Goal: Task Accomplishment & Management: Complete application form

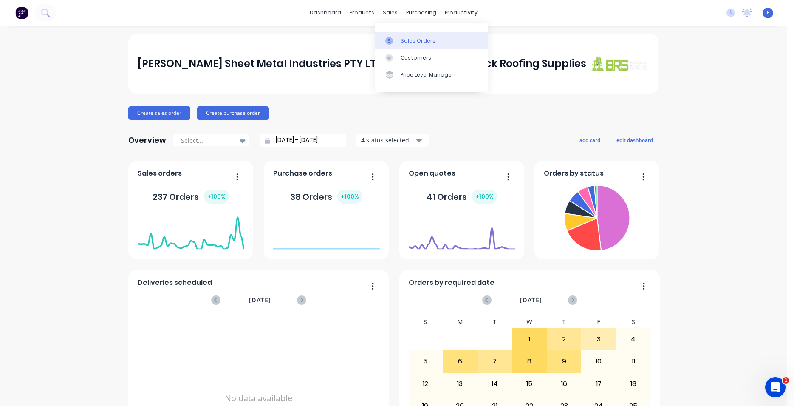
click at [416, 39] on div "Sales Orders" at bounding box center [418, 41] width 35 height 8
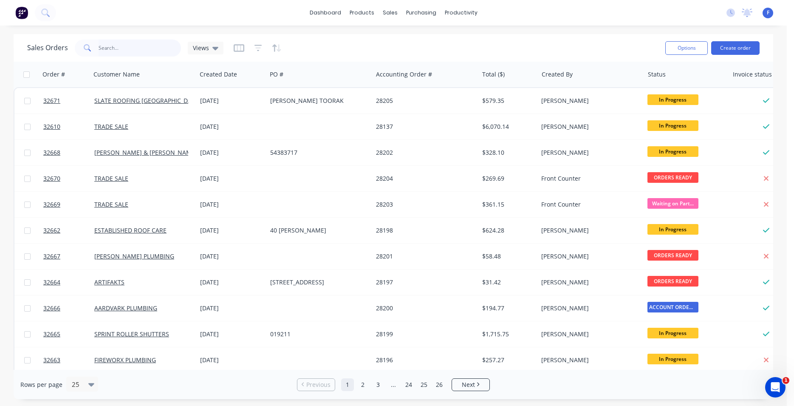
click at [134, 48] on input "text" at bounding box center [140, 48] width 83 height 17
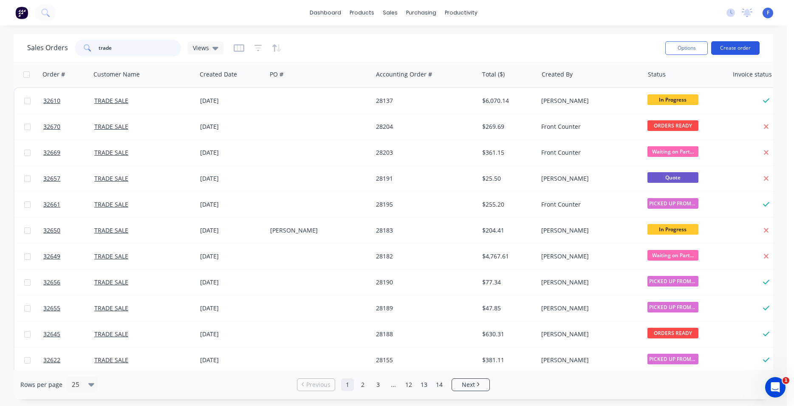
type input "trade"
click at [743, 49] on button "Create order" at bounding box center [736, 48] width 48 height 14
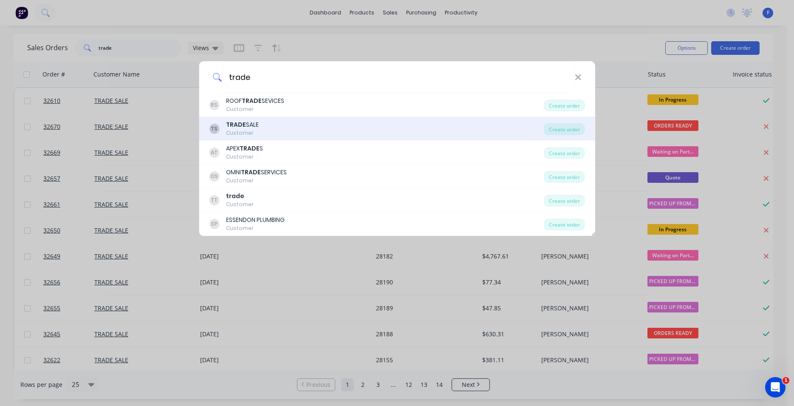
type input "trade"
click at [302, 132] on div "TS TRADE SALE Customer" at bounding box center [376, 128] width 335 height 17
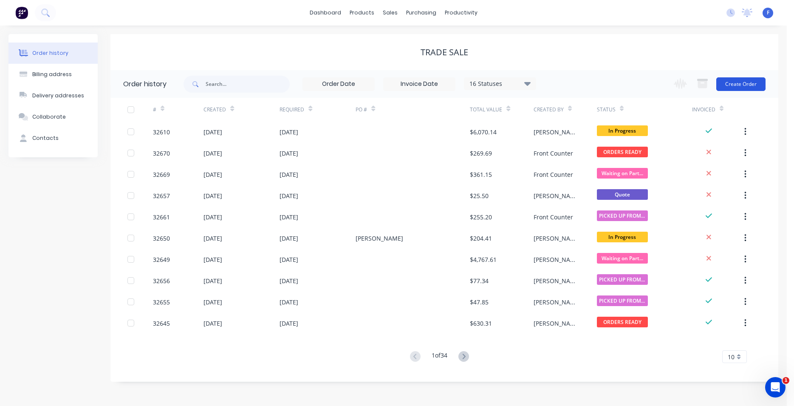
click at [747, 84] on button "Create Order" at bounding box center [741, 84] width 49 height 14
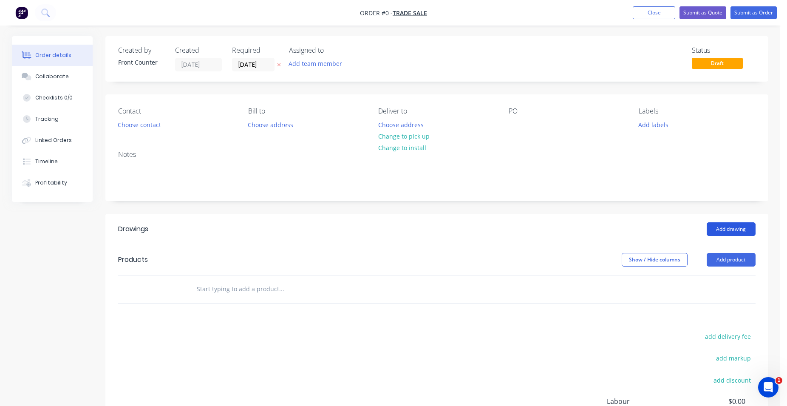
click at [725, 228] on button "Add drawing" at bounding box center [731, 229] width 49 height 14
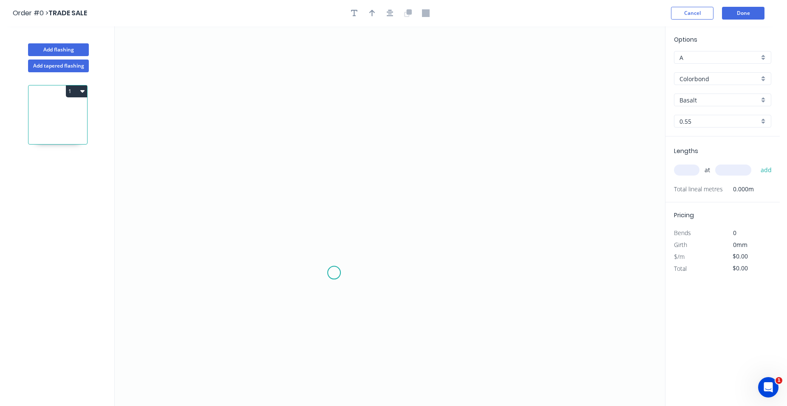
click at [334, 273] on icon "0" at bounding box center [390, 216] width 550 height 380
click at [326, 129] on icon "0" at bounding box center [390, 216] width 550 height 380
click at [475, 127] on icon "0 ?" at bounding box center [390, 216] width 550 height 380
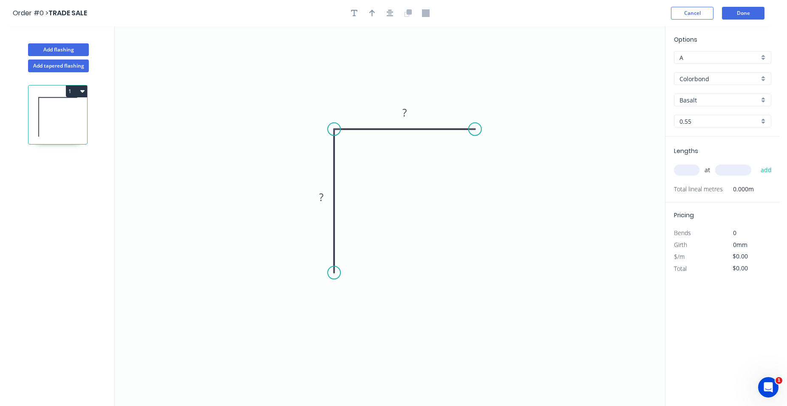
drag, startPoint x: 328, startPoint y: 195, endPoint x: 353, endPoint y: 193, distance: 25.1
click at [328, 195] on rect at bounding box center [321, 198] width 17 height 12
type input "$10.08"
click at [767, 82] on div "Colorbond" at bounding box center [722, 78] width 97 height 13
click at [731, 139] on div "Zinc" at bounding box center [723, 139] width 96 height 15
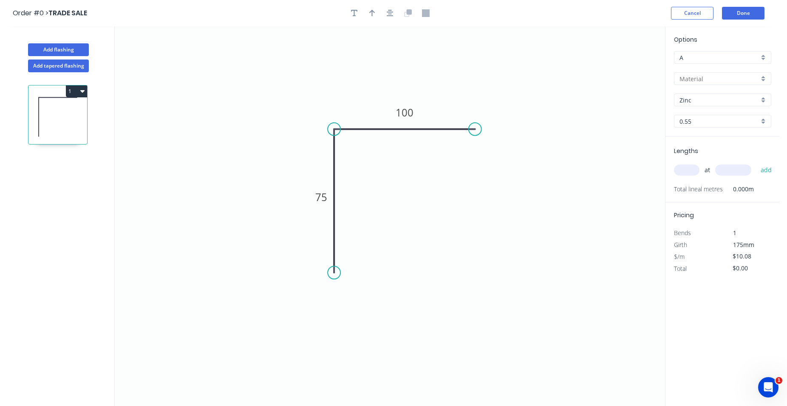
type input "Zinc"
type input "$9.04"
drag, startPoint x: 695, startPoint y: 167, endPoint x: 621, endPoint y: 206, distance: 84.0
click at [695, 166] on input "text" at bounding box center [687, 169] width 26 height 11
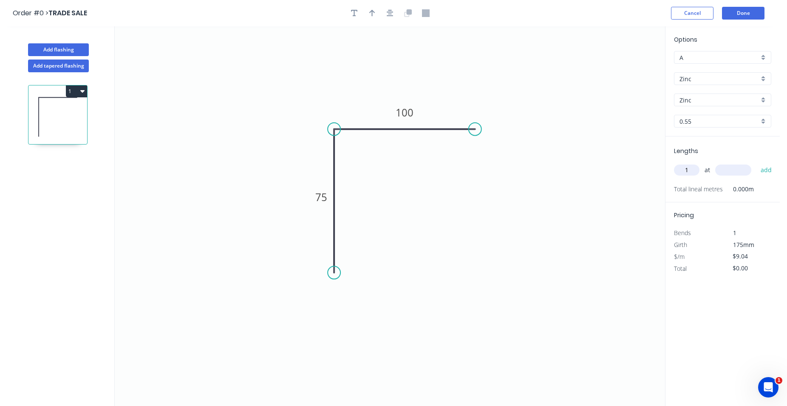
type input "1"
type input "2900"
click at [757, 163] on button "add" at bounding box center [767, 170] width 20 height 14
type input "$26.22"
type input "1"
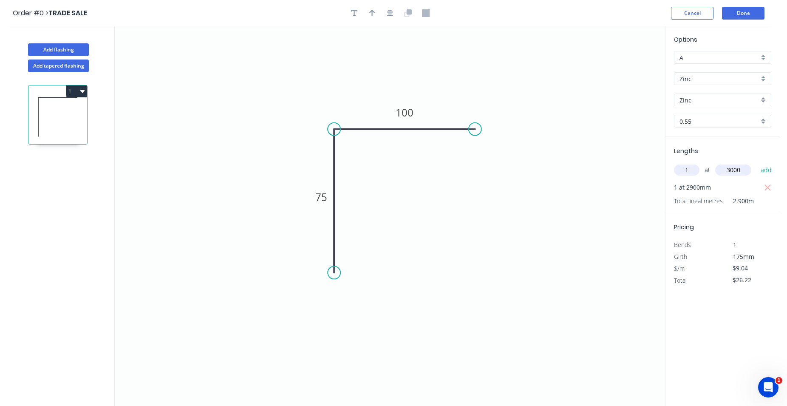
type input "3000"
click at [757, 163] on button "add" at bounding box center [767, 170] width 20 height 14
type input "$53.34"
click at [737, 11] on button "Done" at bounding box center [743, 13] width 43 height 13
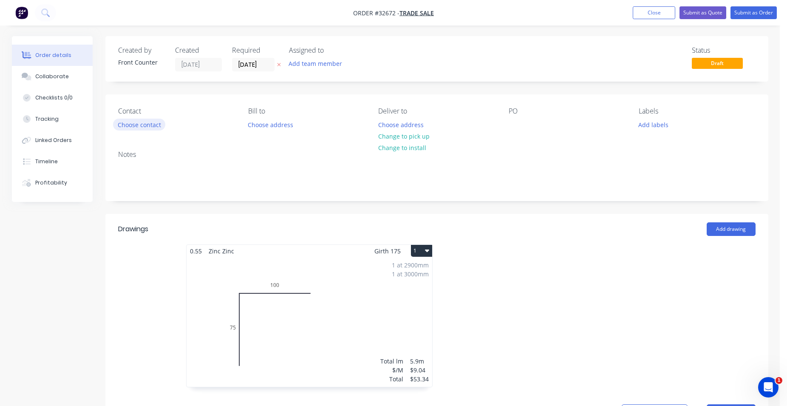
click at [151, 125] on button "Choose contact" at bounding box center [139, 124] width 52 height 11
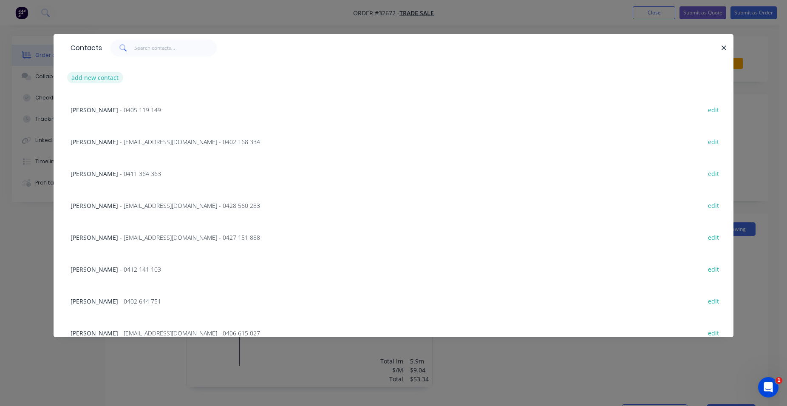
click at [108, 79] on button "add new contact" at bounding box center [95, 77] width 56 height 11
select select "AU"
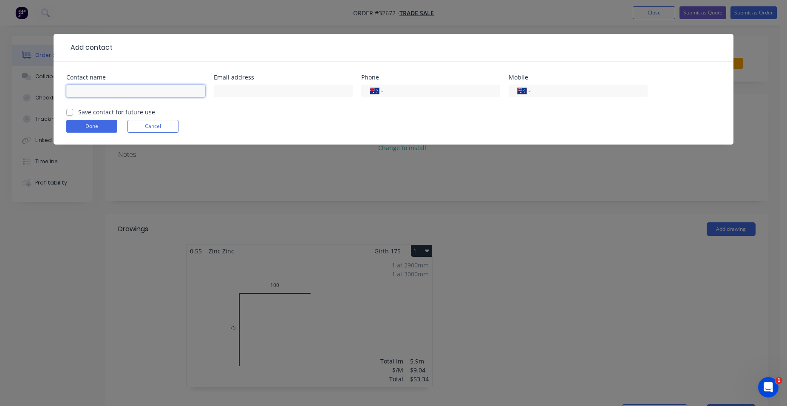
click at [102, 91] on input "text" at bounding box center [135, 91] width 139 height 13
type input "[PERSON_NAME]"
type input "0402 311 224"
drag, startPoint x: 71, startPoint y: 113, endPoint x: 77, endPoint y: 120, distance: 9.4
click at [78, 113] on label "Save contact for future use" at bounding box center [116, 112] width 77 height 9
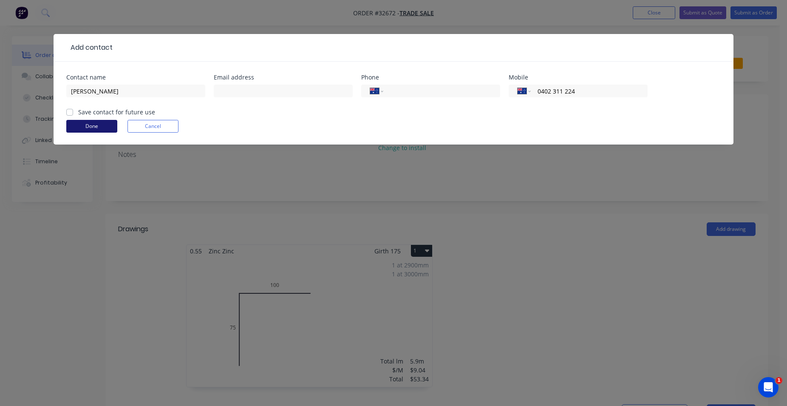
click at [71, 113] on input "Save contact for future use" at bounding box center [69, 112] width 7 height 8
checkbox input "true"
click at [97, 126] on button "Done" at bounding box center [91, 126] width 51 height 13
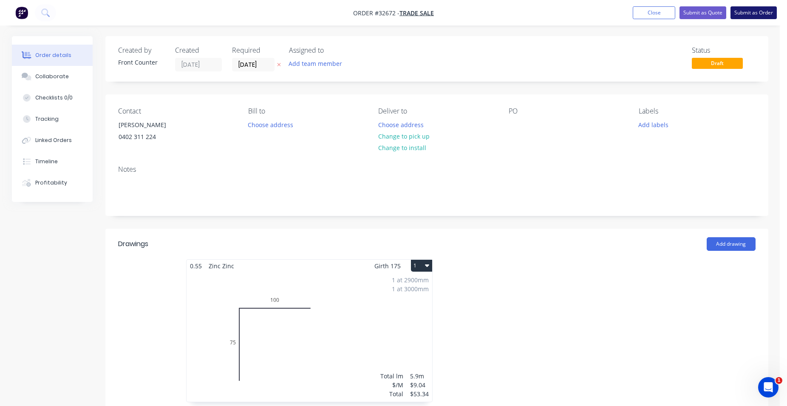
click at [745, 14] on button "Submit as Order" at bounding box center [754, 12] width 46 height 13
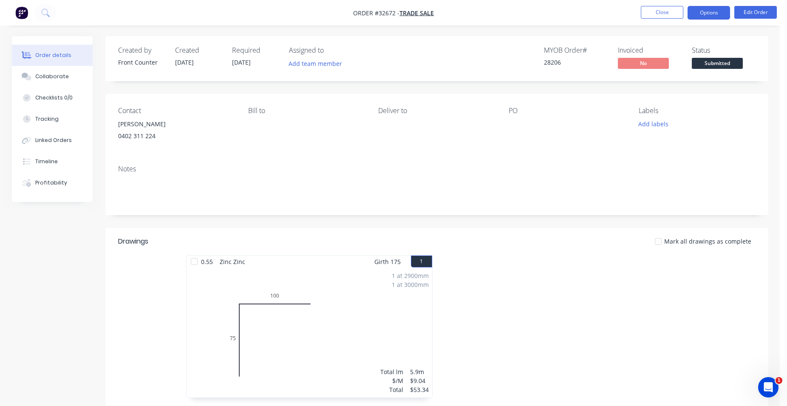
click at [706, 9] on button "Options" at bounding box center [709, 13] width 43 height 14
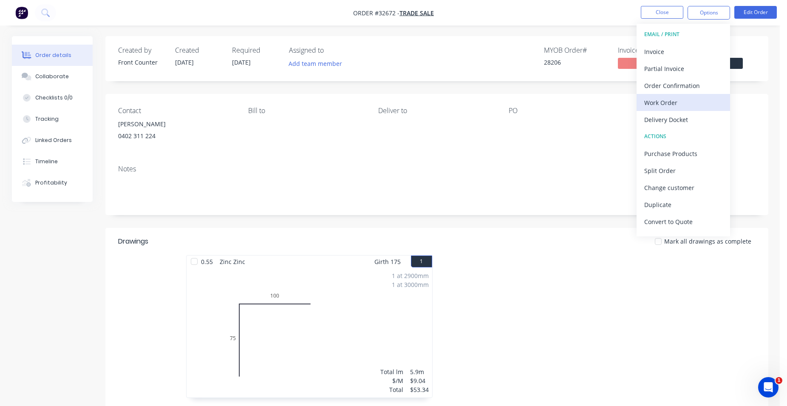
click at [679, 105] on div "Work Order" at bounding box center [683, 102] width 78 height 12
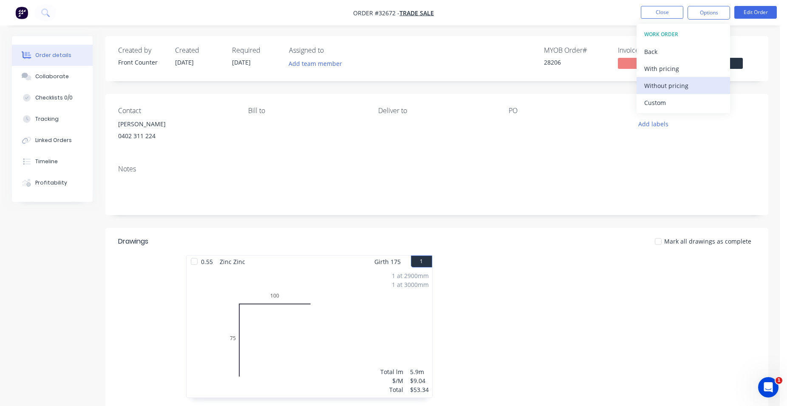
click at [690, 85] on div "Without pricing" at bounding box center [683, 85] width 78 height 12
